Goal: Information Seeking & Learning: Find specific fact

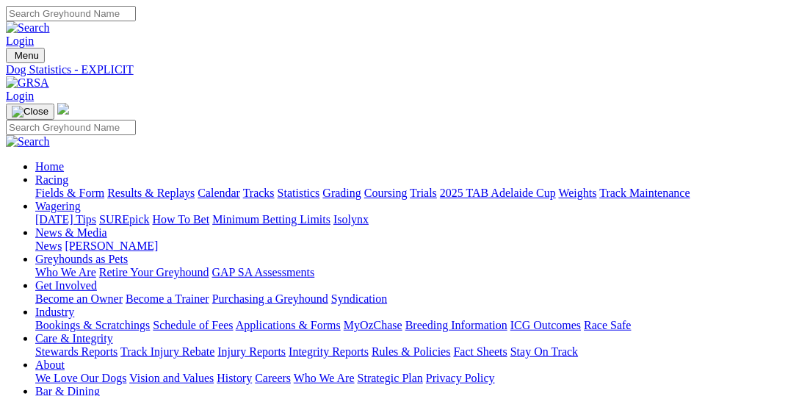
click at [82, 187] on link "Fields & Form" at bounding box center [69, 193] width 69 height 12
select select "VIC"
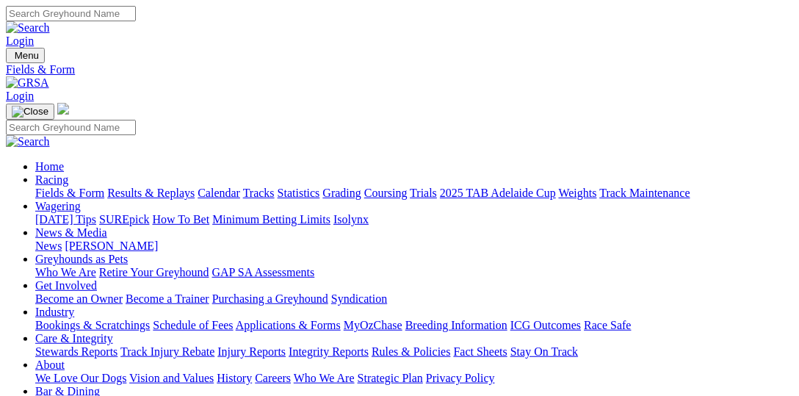
type input "Yesterday, 29 Sep 2025"
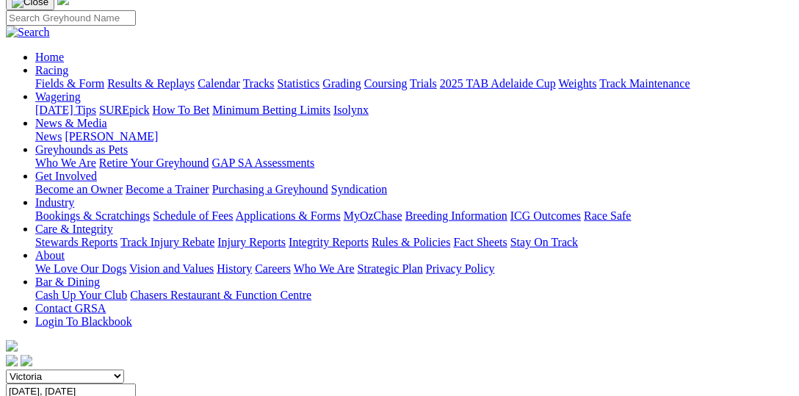
scroll to position [151, 0]
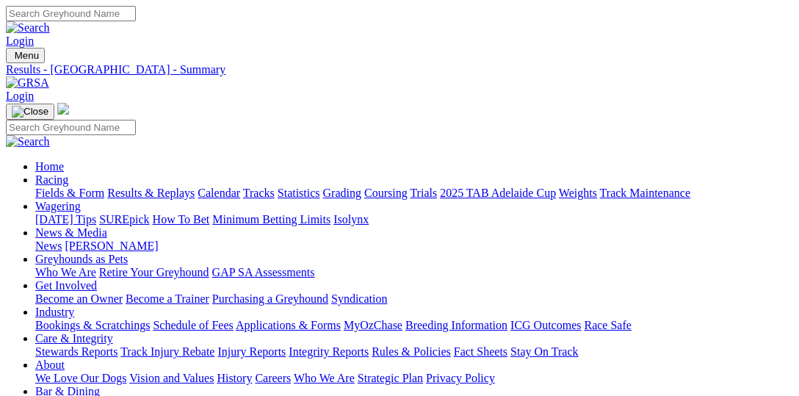
scroll to position [75, 0]
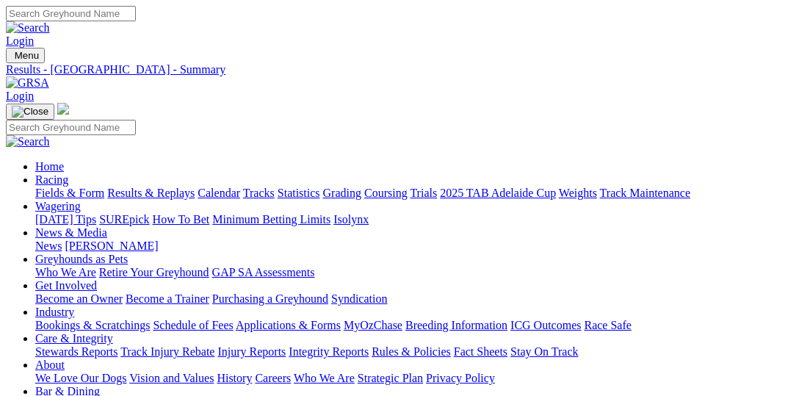
scroll to position [35, 0]
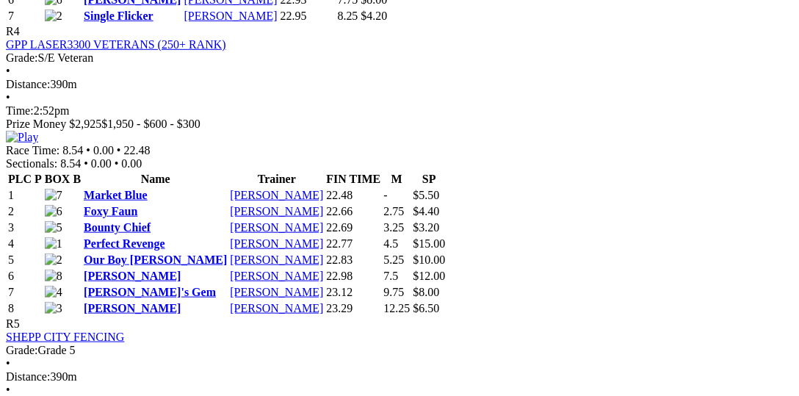
scroll to position [1622, 0]
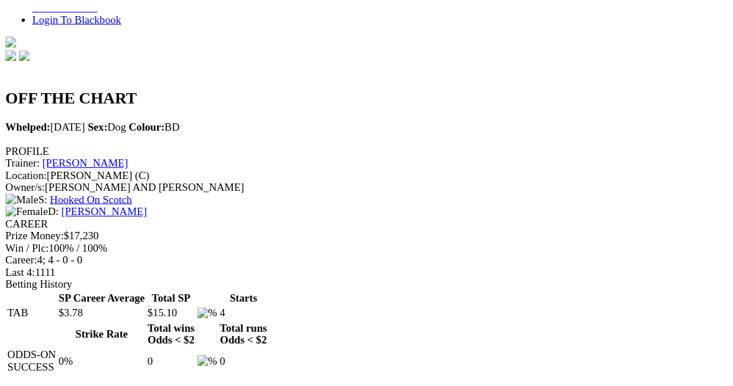
scroll to position [453, 0]
